Goal: Task Accomplishment & Management: Use online tool/utility

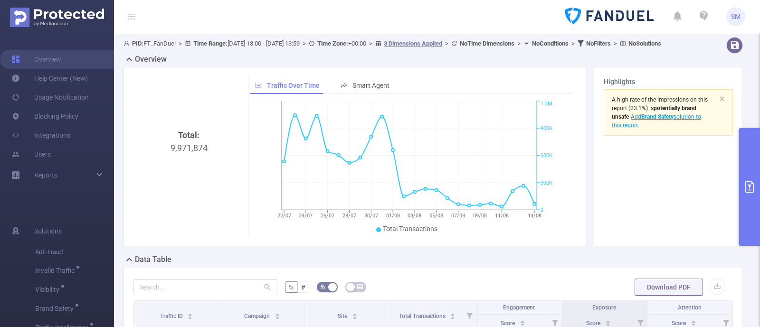
scroll to position [118, 0]
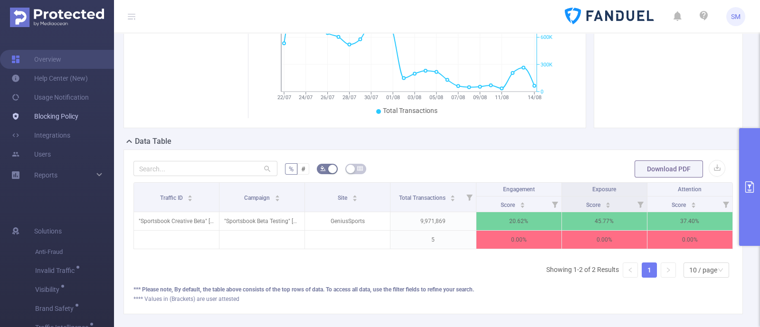
click at [51, 117] on link "Blocking Policy" at bounding box center [44, 116] width 67 height 19
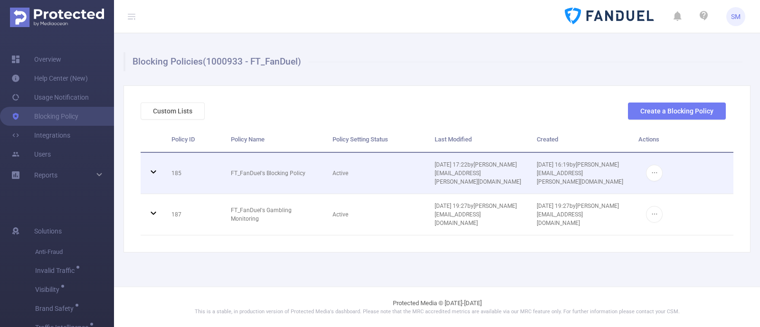
click at [151, 170] on icon at bounding box center [153, 171] width 5 height 3
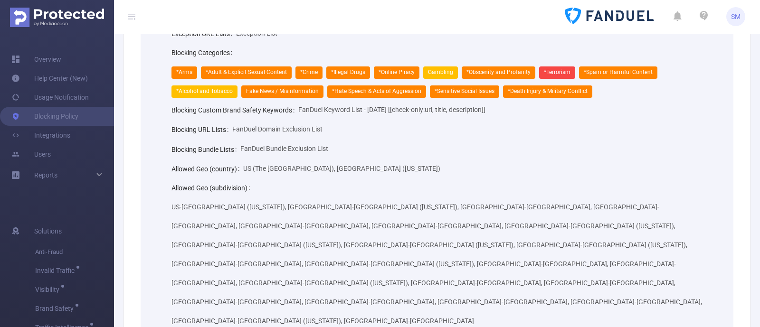
scroll to position [59, 0]
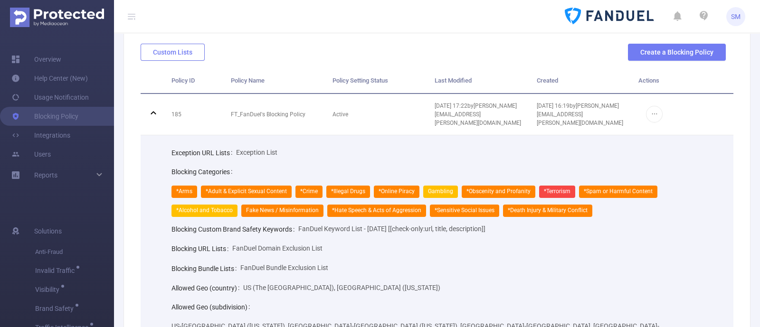
click at [158, 53] on button "Custom Lists" at bounding box center [173, 52] width 64 height 17
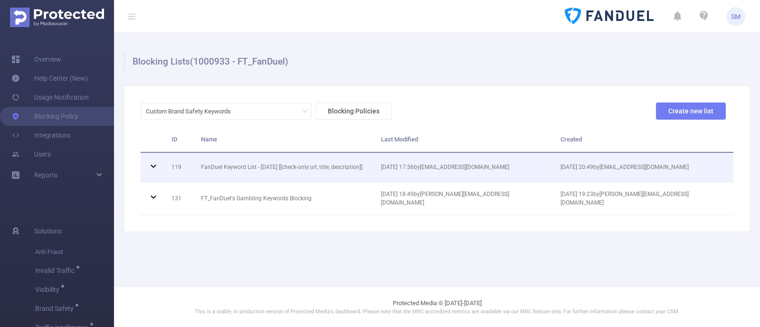
click at [155, 170] on icon at bounding box center [153, 165] width 11 height 11
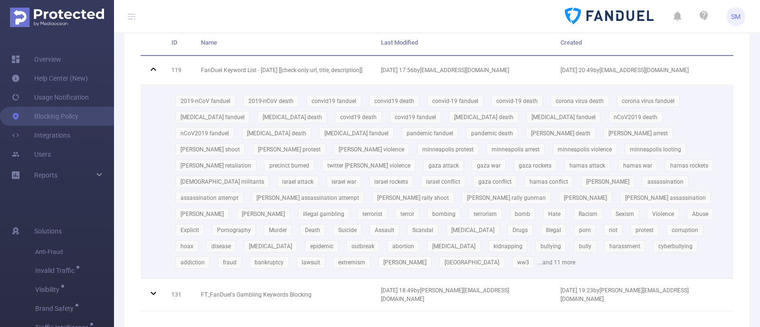
scroll to position [118, 0]
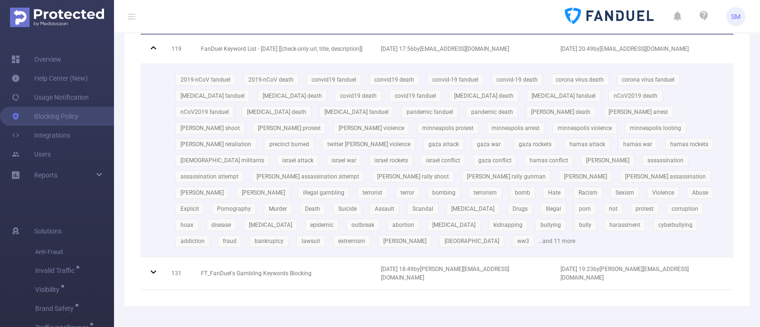
click at [527, 228] on div "2019-nCoV fanduel 2019-nCoV death convid19 fanduel convid19 death convid-19 fan…" at bounding box center [448, 161] width 555 height 178
click at [612, 236] on td "2019-nCoV fanduel 2019-nCoV death convid19 fanduel convid19 death convid-19 fan…" at bounding box center [448, 160] width 569 height 193
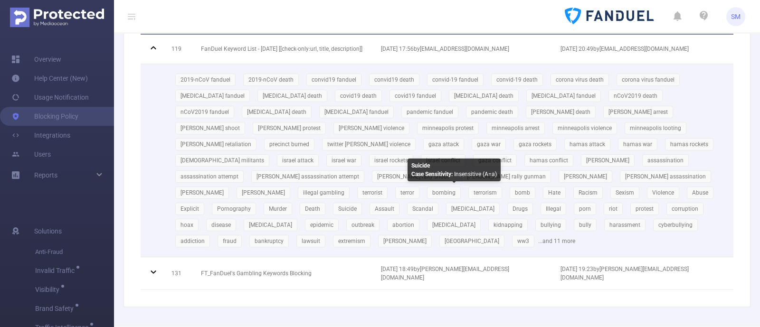
scroll to position [59, 0]
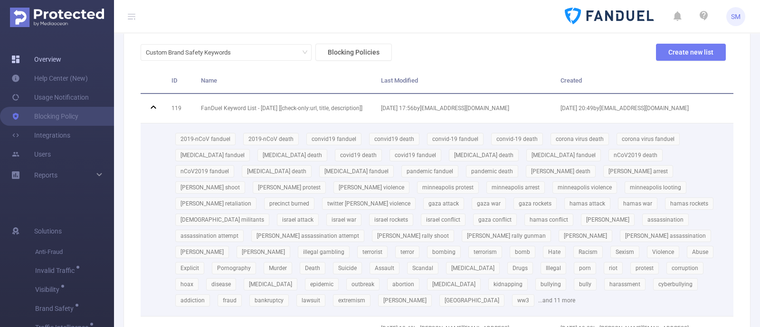
click at [49, 62] on link "Overview" at bounding box center [36, 59] width 50 height 19
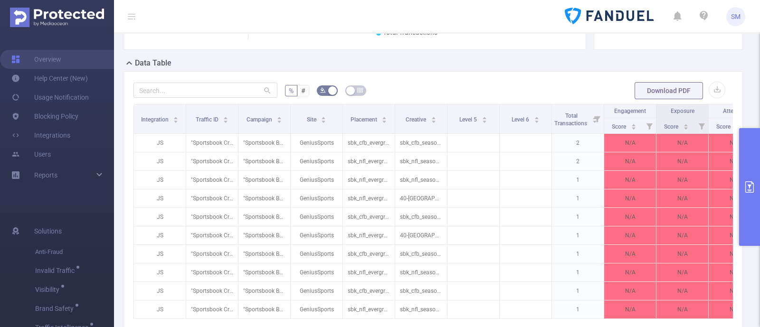
scroll to position [178, 0]
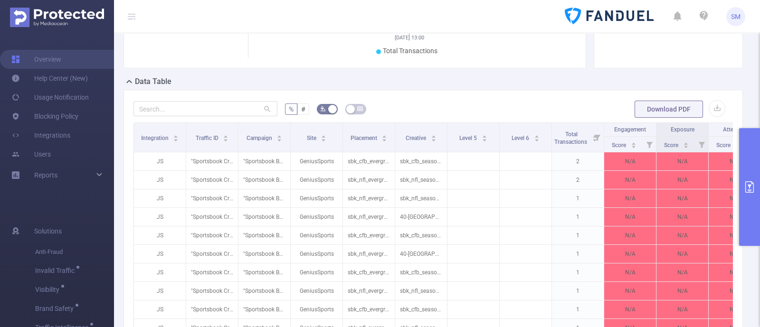
click at [750, 188] on icon "primary" at bounding box center [749, 186] width 11 height 11
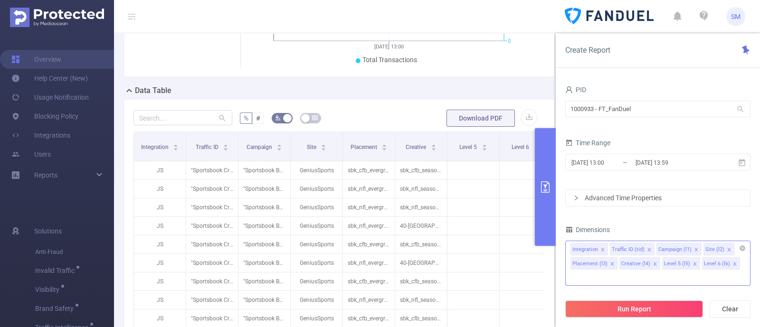
click at [732, 262] on icon "icon: close" at bounding box center [734, 264] width 5 height 5
click at [692, 262] on icon "icon: close" at bounding box center [694, 264] width 5 height 5
click at [653, 264] on icon "icon: close" at bounding box center [654, 263] width 3 height 3
click at [611, 262] on icon "icon: close" at bounding box center [612, 264] width 5 height 5
click at [602, 248] on icon "icon: close" at bounding box center [602, 249] width 5 height 5
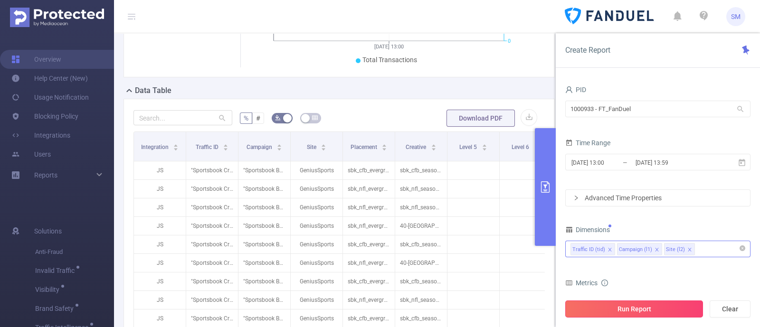
click at [646, 304] on button "Run Report" at bounding box center [634, 309] width 138 height 17
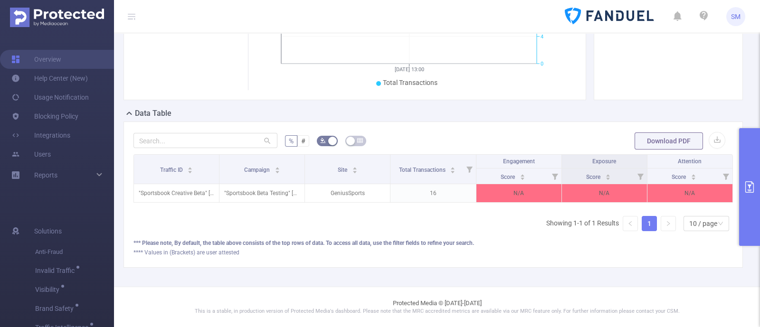
click at [748, 169] on button "primary" at bounding box center [749, 187] width 21 height 118
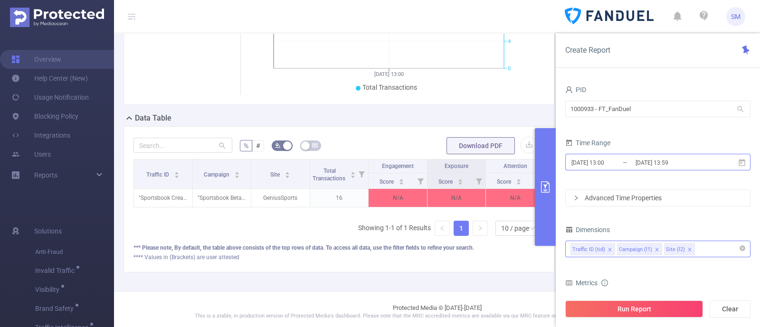
click at [694, 166] on input "[DATE] 13:59" at bounding box center [672, 162] width 77 height 13
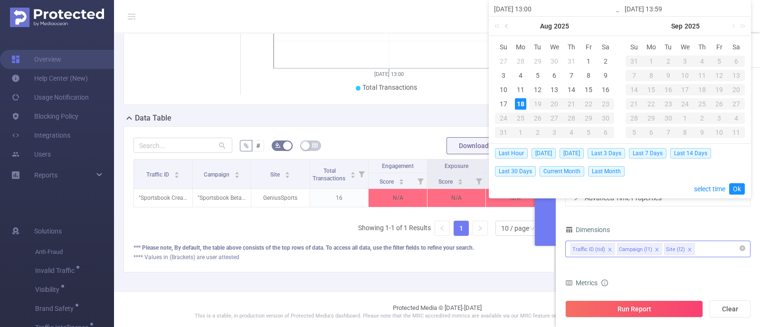
click at [507, 25] on link at bounding box center [507, 26] width 9 height 19
click at [535, 104] on div "22" at bounding box center [537, 103] width 11 height 11
click at [637, 28] on link at bounding box center [637, 26] width 9 height 19
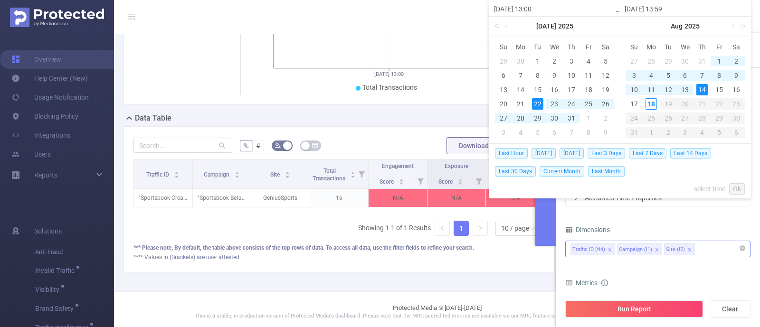
click at [702, 86] on div "14" at bounding box center [701, 89] width 11 height 11
type input "[DATE] 13:00"
type input "[DATE] 13:59"
type input "[DATE] 13:00"
type input "[DATE] 13:59"
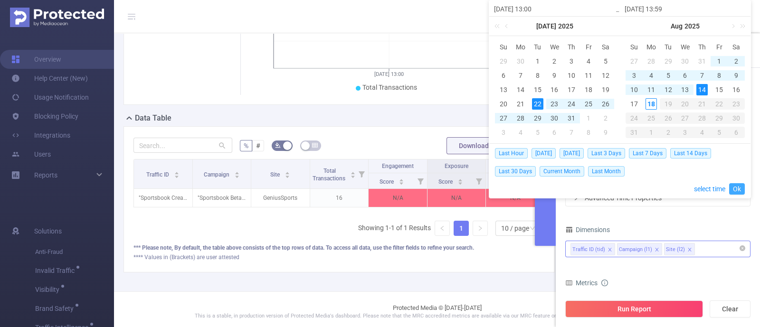
click at [739, 188] on link "Ok" at bounding box center [737, 188] width 16 height 11
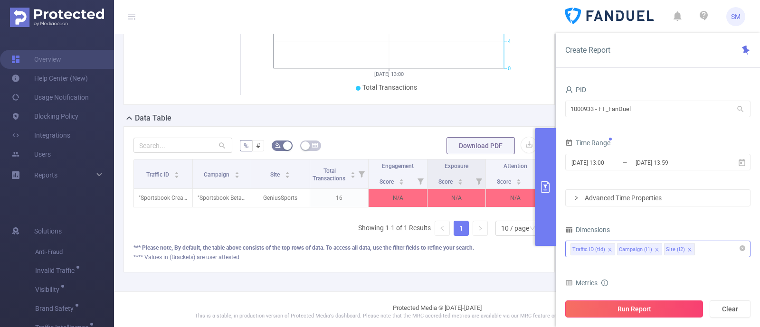
click at [689, 308] on button "Run Report" at bounding box center [634, 309] width 138 height 17
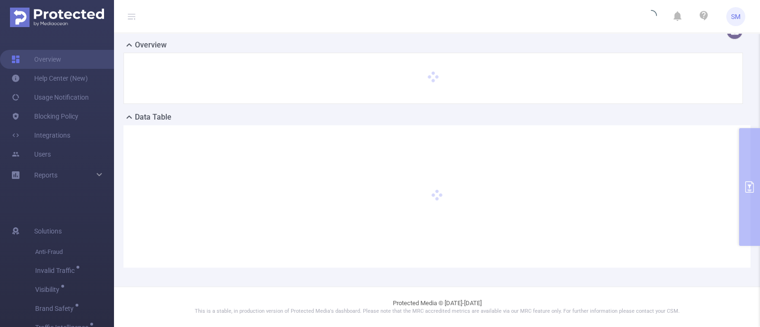
scroll to position [22, 0]
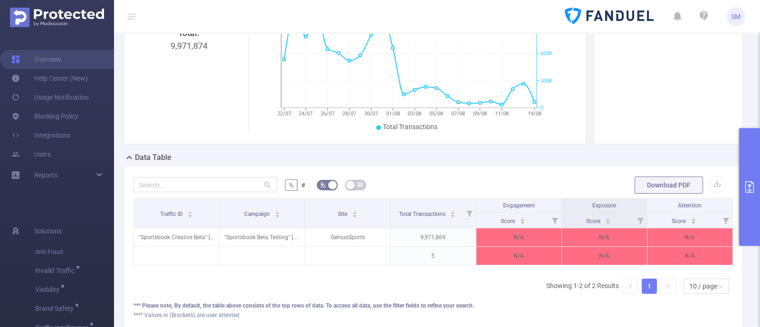
scroll to position [141, 0]
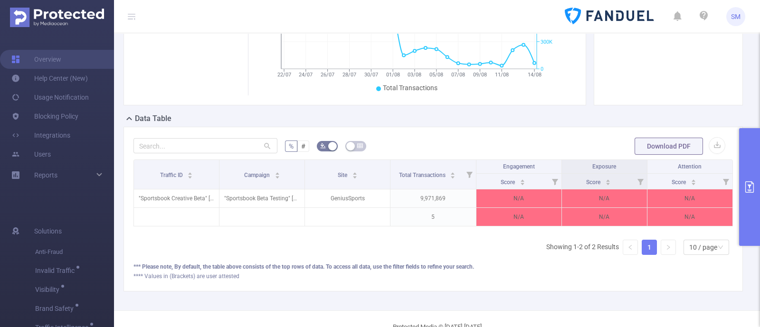
click at [748, 176] on button "primary" at bounding box center [749, 187] width 21 height 118
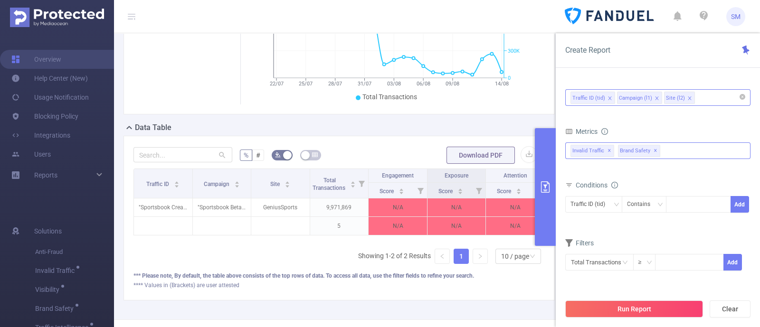
click at [653, 149] on span "✕" at bounding box center [655, 150] width 4 height 11
click at [608, 151] on span "✕" at bounding box center [609, 150] width 4 height 11
click at [654, 153] on div at bounding box center [657, 150] width 185 height 15
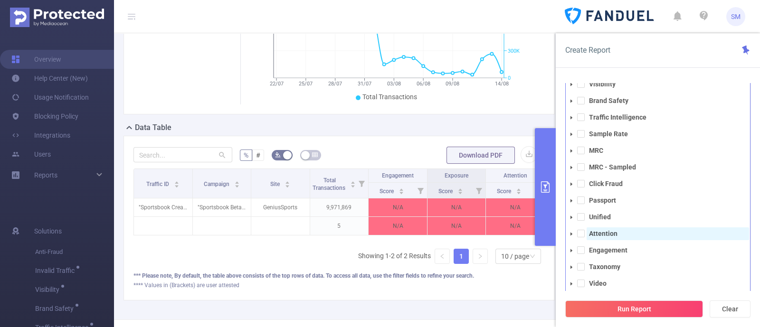
click at [616, 231] on span "Attention" at bounding box center [667, 233] width 162 height 13
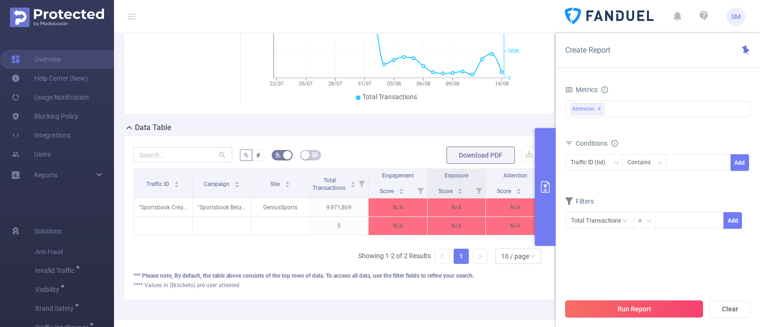
click at [663, 310] on button "Run Report" at bounding box center [634, 309] width 138 height 17
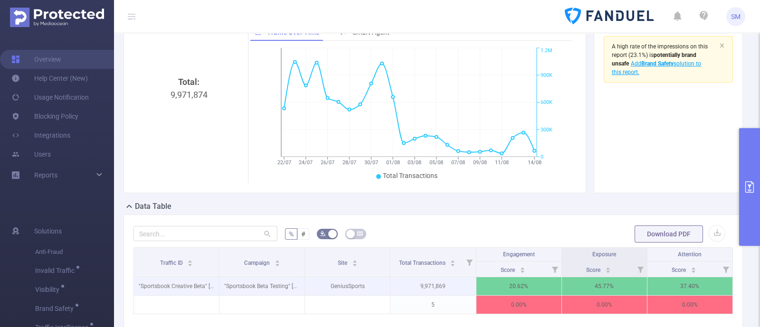
scroll to position [113, 0]
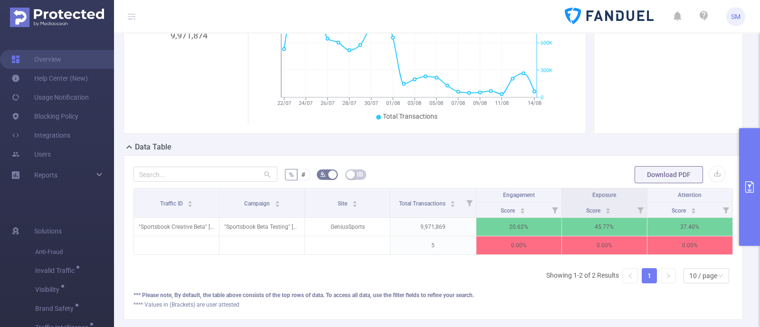
click at [752, 183] on icon "primary" at bounding box center [749, 186] width 11 height 11
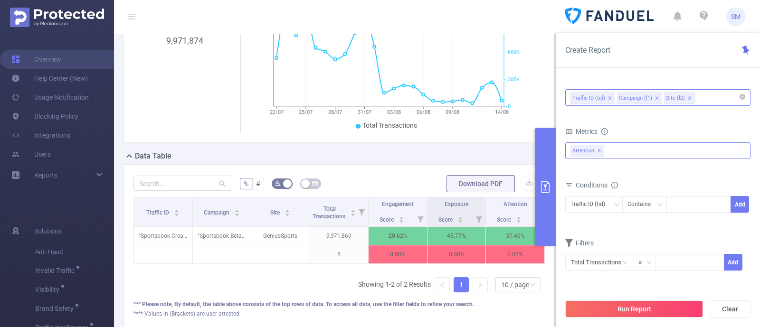
click at [598, 153] on span "✕" at bounding box center [599, 150] width 4 height 11
click at [626, 155] on div "Anti-Fraud Invalid Traffic Visibility Brand Safety Traffic Intelligence Sample …" at bounding box center [657, 150] width 185 height 15
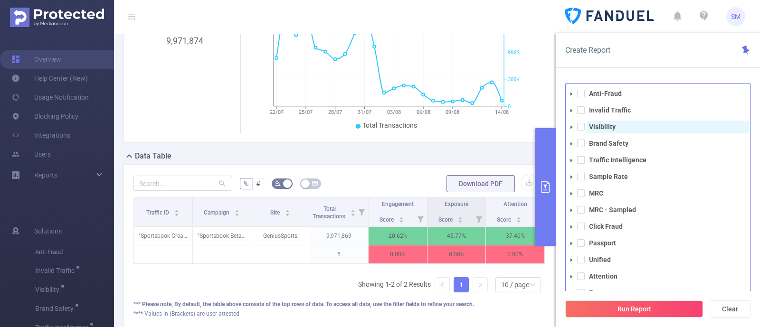
click at [613, 124] on strong "Visibility" at bounding box center [602, 127] width 27 height 8
click at [648, 59] on div "Create Report" at bounding box center [658, 50] width 204 height 35
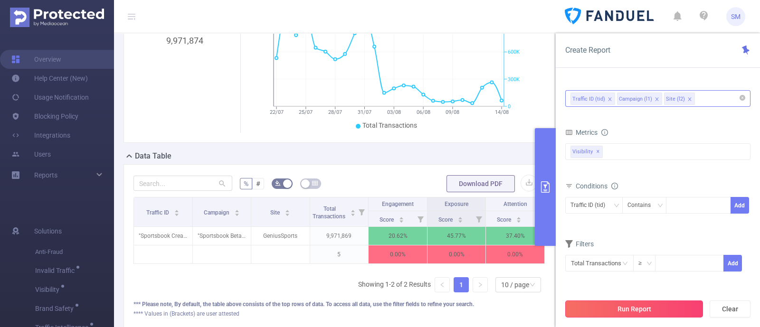
click at [651, 305] on button "Run Report" at bounding box center [634, 309] width 138 height 17
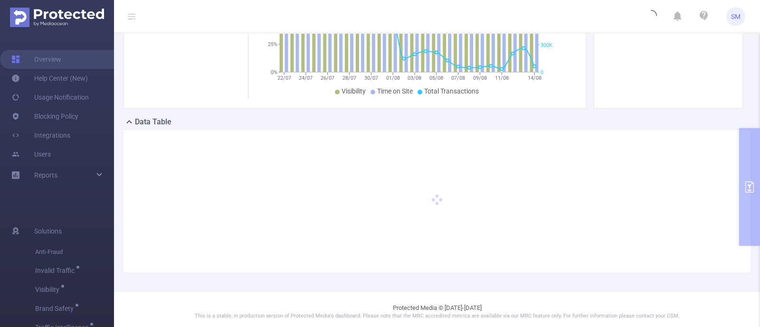
scroll to position [151, 0]
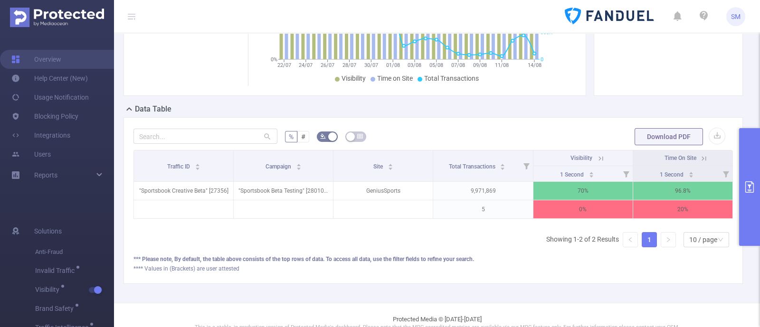
click at [753, 188] on icon "primary" at bounding box center [749, 186] width 9 height 11
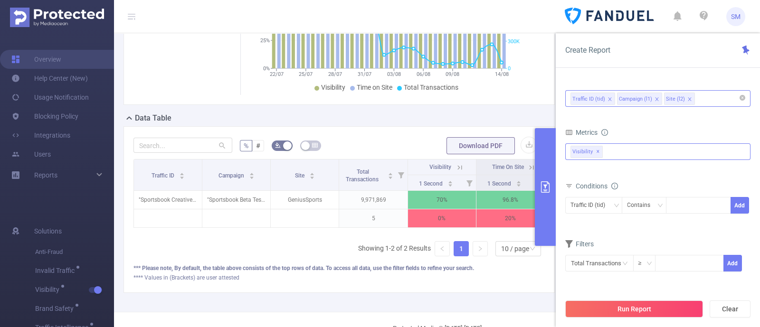
click at [596, 151] on span "✕" at bounding box center [598, 151] width 4 height 11
click at [618, 151] on div "Anti-Fraud Invalid Traffic Visibility Brand Safety Traffic Intelligence Sample …" at bounding box center [657, 150] width 185 height 15
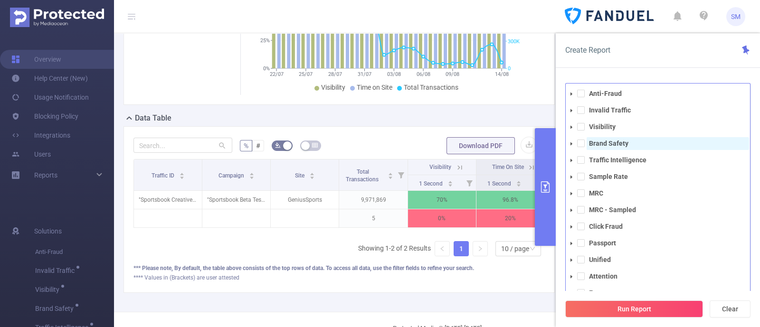
click at [614, 141] on strong "Brand Safety" at bounding box center [608, 144] width 39 height 8
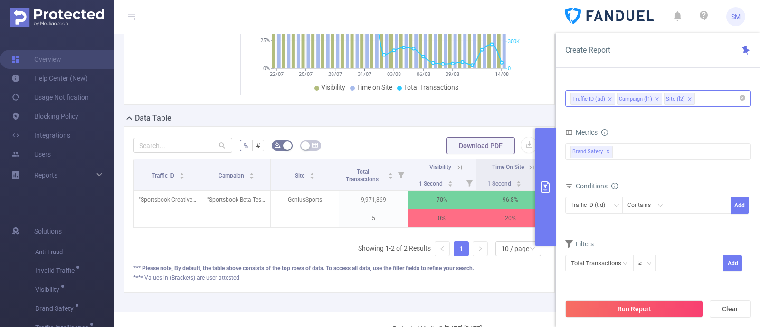
click at [641, 67] on div "Create Report PID 1000933 - FT_FanDuel 1000933 - FT_FanDuel Time Range [DATE] 1…" at bounding box center [658, 180] width 204 height 294
click at [668, 317] on button "Run Report" at bounding box center [634, 309] width 138 height 17
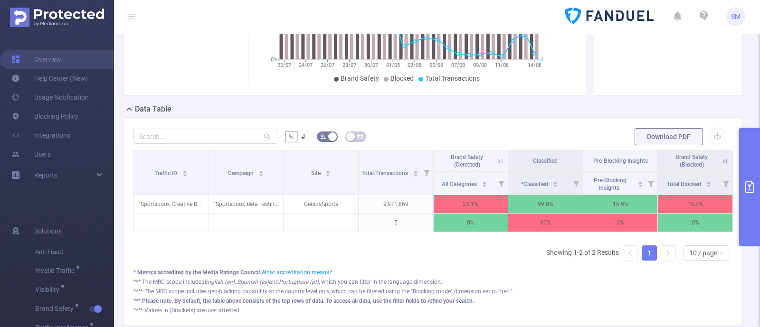
click at [748, 186] on icon "primary" at bounding box center [749, 186] width 11 height 11
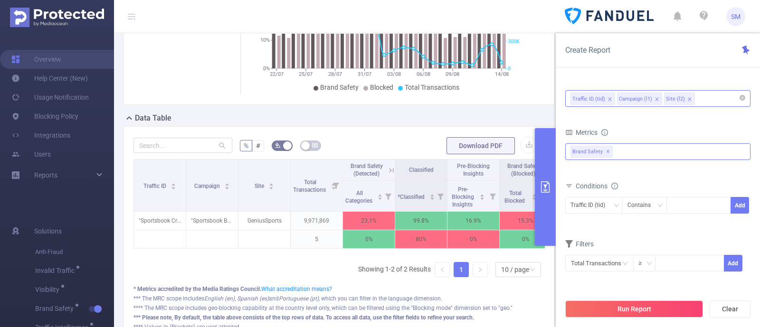
click at [606, 153] on span "✕" at bounding box center [608, 151] width 4 height 11
click at [631, 150] on div "Anti-Fraud Invalid Traffic Visibility Brand Safety Traffic Intelligence Sample …" at bounding box center [657, 150] width 185 height 15
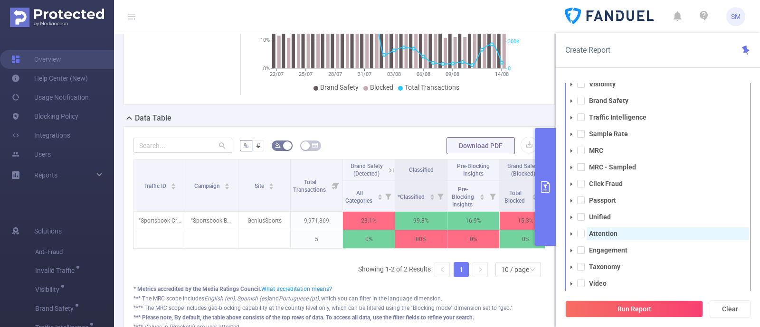
click at [615, 231] on strong "Attention" at bounding box center [603, 234] width 28 height 8
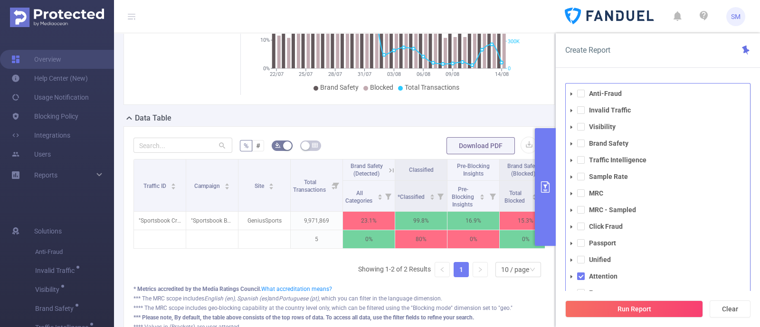
click at [591, 69] on div "Create Report PID 1000933 - FT_FanDuel 1000933 - FT_FanDuel Time Range [DATE] 1…" at bounding box center [658, 180] width 204 height 294
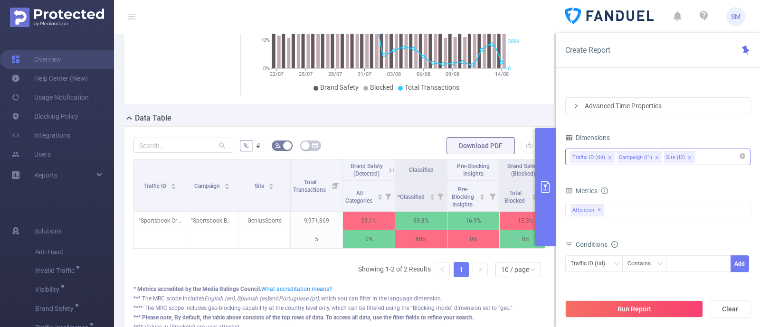
click at [700, 151] on div "Traffic ID (tid) Campaign (l1) Site (l2)" at bounding box center [657, 157] width 175 height 16
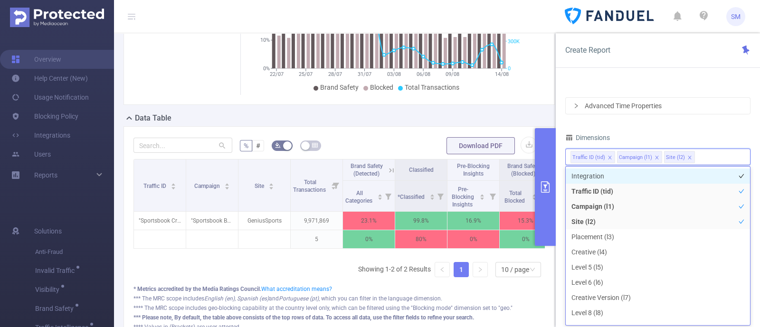
click at [585, 172] on li "Integration" at bounding box center [657, 176] width 184 height 15
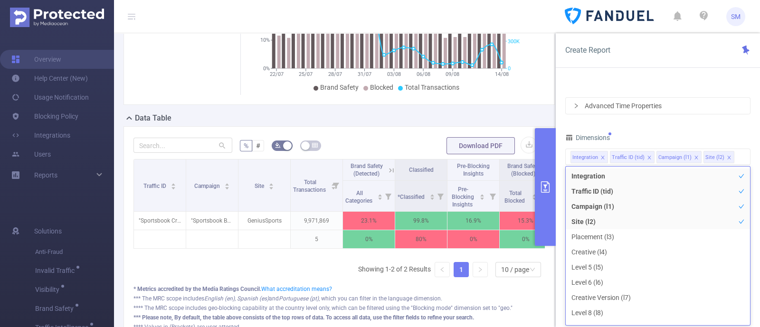
click at [677, 122] on div "PID 1000933 - FT_FanDuel 1000933 - FT_FanDuel Time Range [DATE] 13:00 _ [DATE] …" at bounding box center [657, 166] width 185 height 351
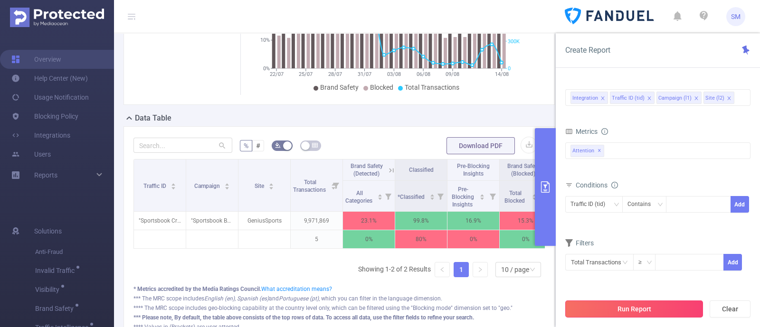
click at [676, 313] on button "Run Report" at bounding box center [634, 309] width 138 height 17
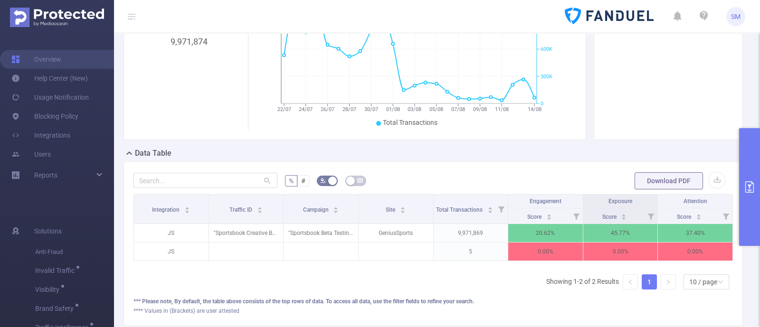
scroll to position [91, 0]
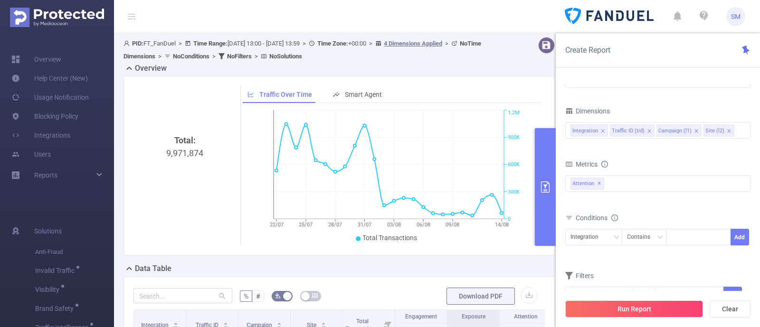
click at [542, 179] on button "primary" at bounding box center [545, 187] width 21 height 118
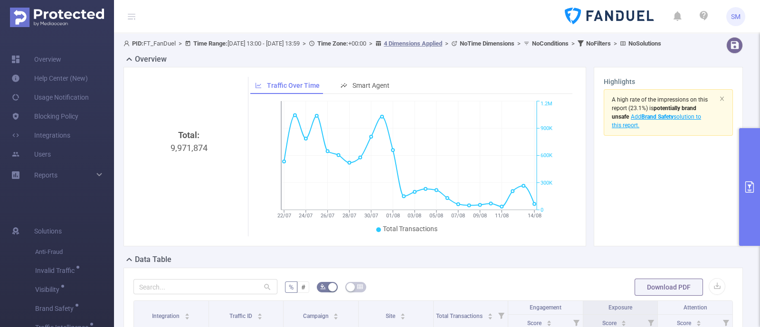
scroll to position [178, 0]
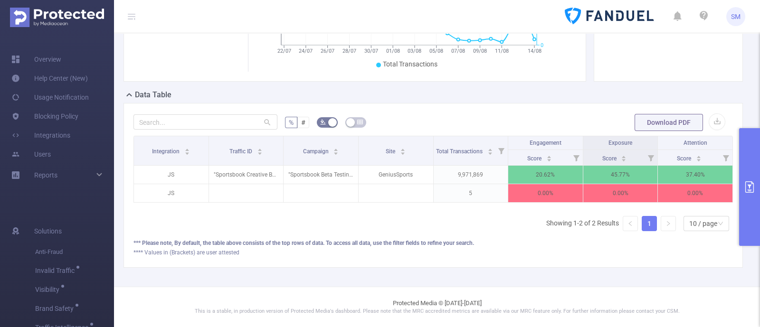
click at [756, 188] on button "primary" at bounding box center [749, 187] width 21 height 118
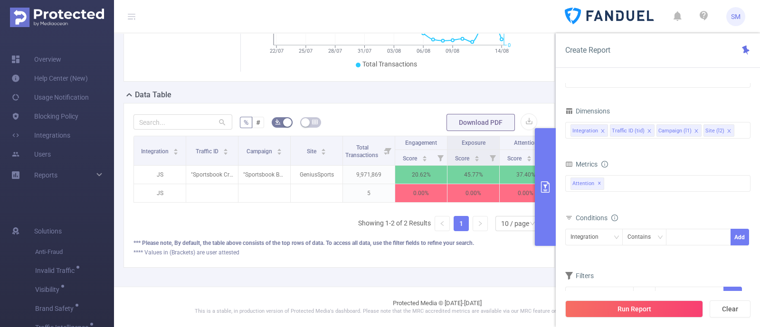
click at [674, 159] on div "Metrics" at bounding box center [657, 166] width 185 height 16
click at [543, 185] on icon "primary" at bounding box center [545, 186] width 9 height 11
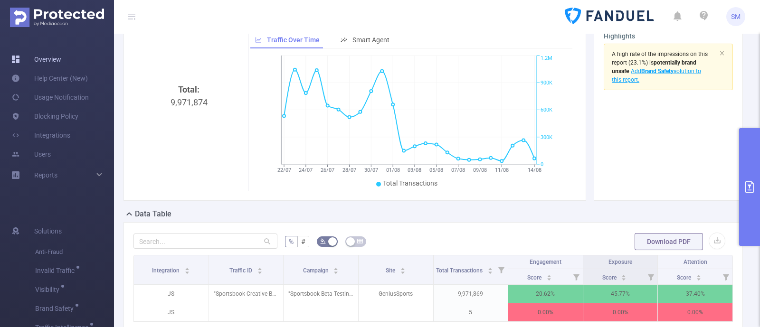
scroll to position [0, 0]
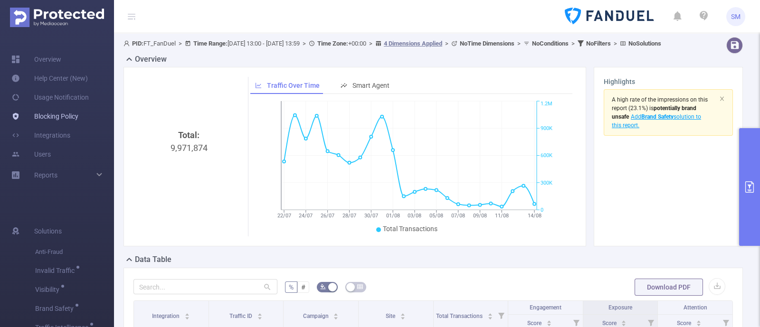
click at [53, 117] on link "Blocking Policy" at bounding box center [44, 116] width 67 height 19
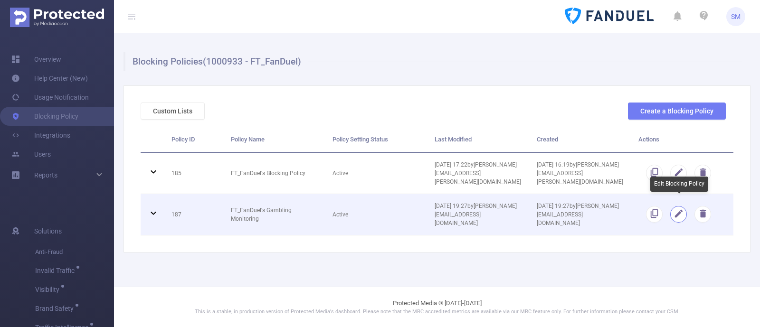
click at [679, 206] on button "button" at bounding box center [678, 214] width 17 height 17
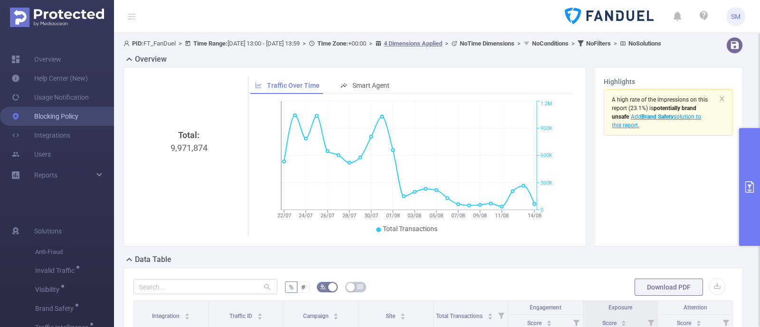
click at [75, 117] on link "Blocking Policy" at bounding box center [44, 116] width 67 height 19
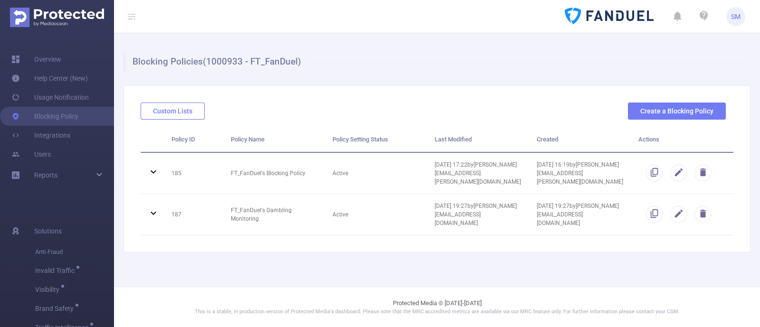
click at [175, 110] on button "Custom Lists" at bounding box center [173, 111] width 64 height 17
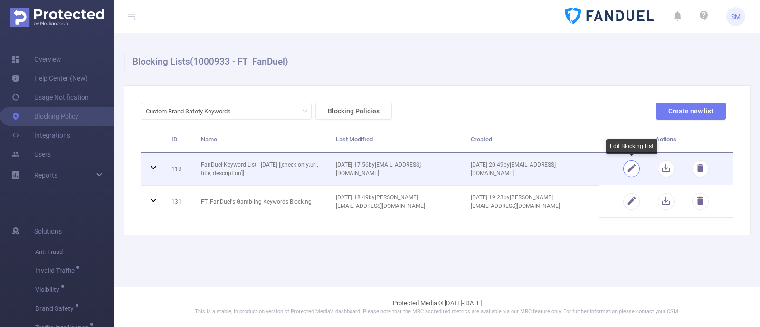
click at [632, 166] on button "button" at bounding box center [631, 168] width 17 height 17
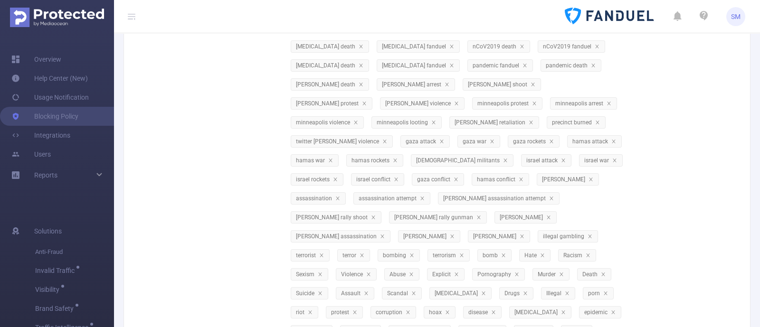
scroll to position [297, 0]
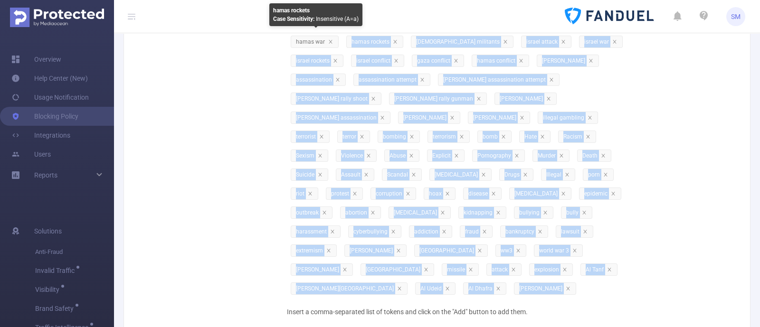
drag, startPoint x: 334, startPoint y: 269, endPoint x: 263, endPoint y: 42, distance: 238.3
click at [263, 42] on div "Items 2019-nCoV fanduel 2019-nCoV death convid19 fanduel convid19 death convid-…" at bounding box center [433, 110] width 585 height 499
click at [668, 186] on div "Items 2019-nCoV fanduel 2019-nCoV death convid19 fanduel convid19 death convid-…" at bounding box center [433, 110] width 585 height 499
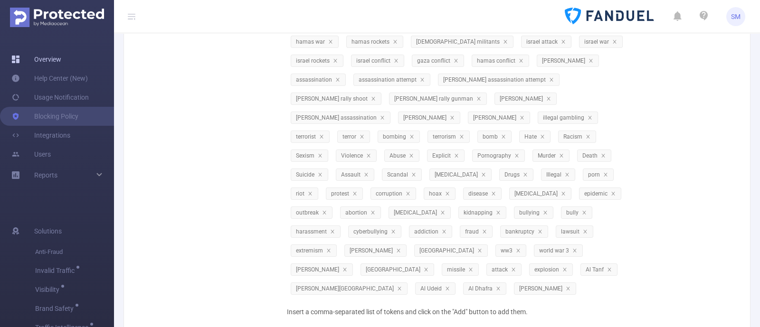
click at [40, 61] on link "Overview" at bounding box center [36, 59] width 50 height 19
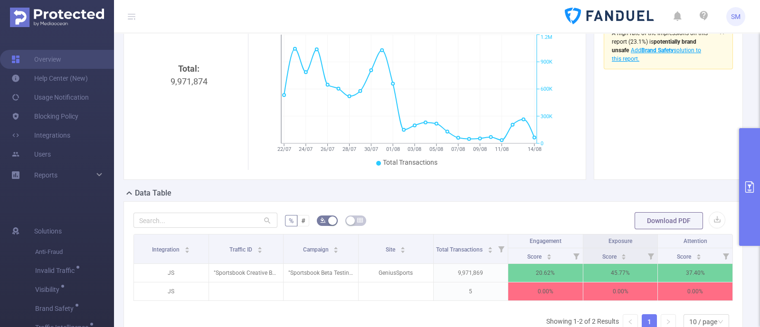
scroll to position [59, 0]
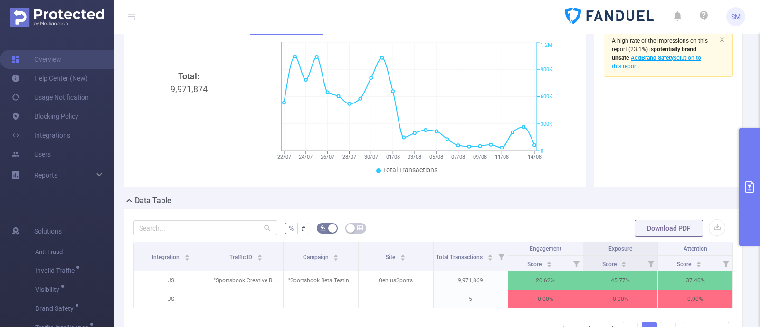
click at [751, 177] on button "primary" at bounding box center [749, 187] width 21 height 118
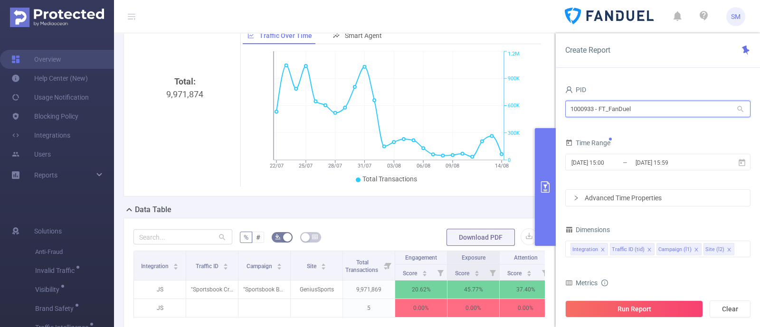
drag, startPoint x: 657, startPoint y: 108, endPoint x: 528, endPoint y: 109, distance: 128.7
click at [528, 109] on section "PID: FT_FanDuel > Time Range: 2025-07-22 13:00 - 2025-08-14 13:59 > Time Zone: …" at bounding box center [437, 187] width 646 height 427
type input "cur"
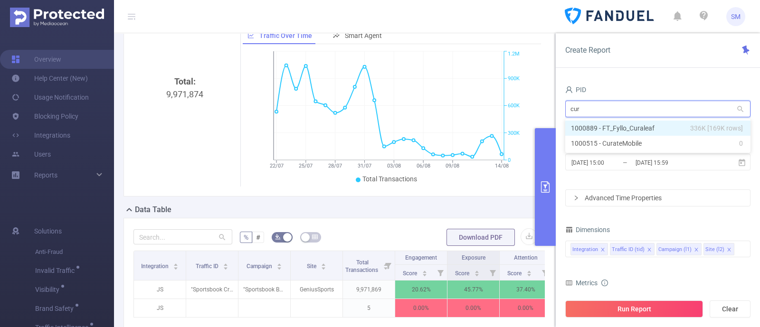
click at [702, 133] on span "336K [169K rows]" at bounding box center [716, 128] width 53 height 10
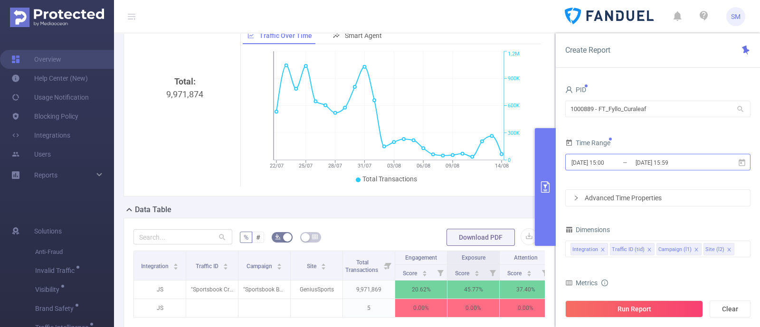
click at [673, 160] on input "2025-08-18 15:59" at bounding box center [672, 162] width 77 height 13
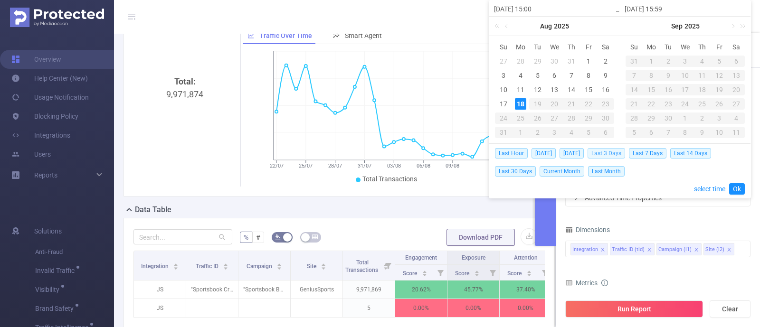
click at [622, 156] on span "Last 3 Days" at bounding box center [606, 153] width 38 height 10
type input "2025-08-15 00:00"
type input "2025-08-17 23:59"
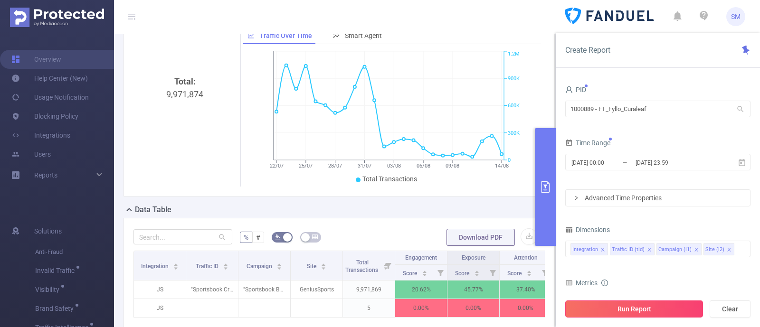
click at [672, 307] on button "Run Report" at bounding box center [634, 309] width 138 height 17
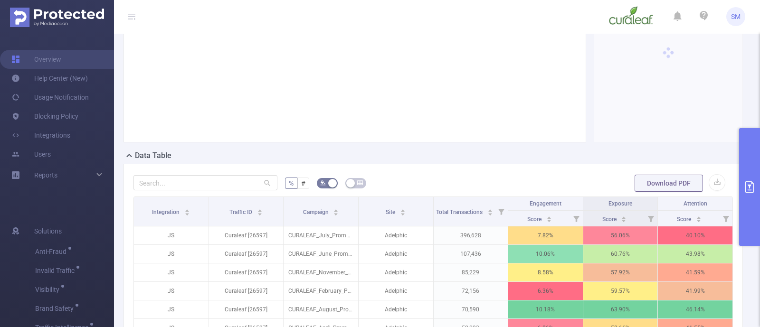
scroll to position [118, 0]
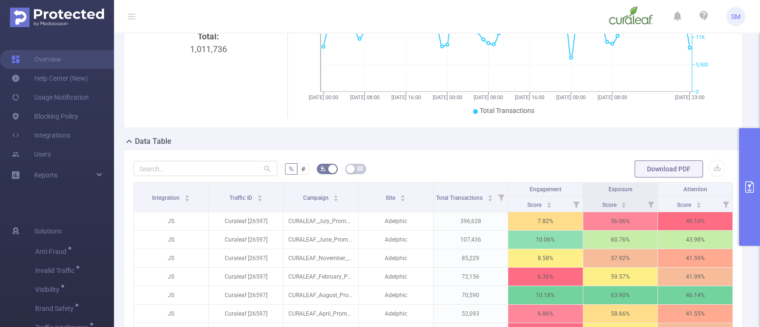
click at [421, 149] on div "Data Table" at bounding box center [436, 142] width 627 height 13
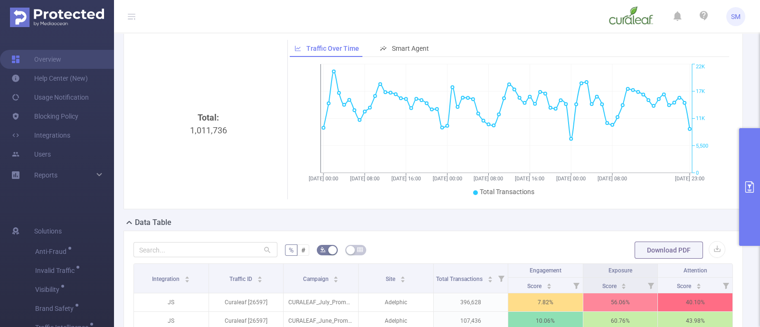
scroll to position [0, 0]
